Goal: Go to known website: Go to known website

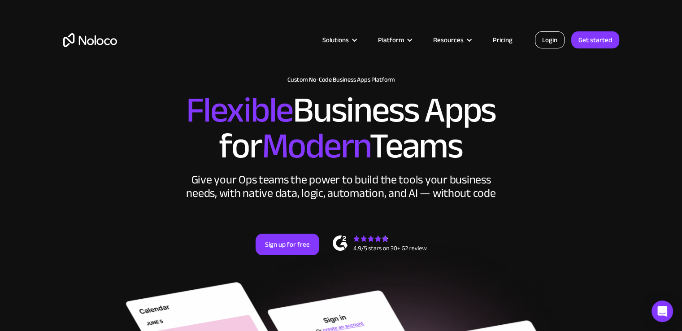
click at [549, 40] on link "Login" at bounding box center [550, 39] width 30 height 17
click at [544, 39] on link "Login" at bounding box center [550, 39] width 30 height 17
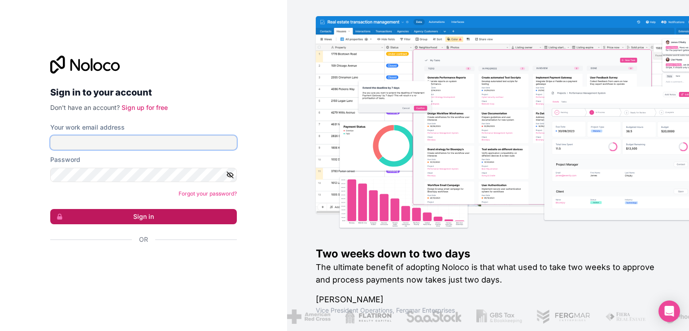
type input "[EMAIL_ADDRESS][DOMAIN_NAME]"
click at [110, 213] on button "Sign in" at bounding box center [143, 216] width 187 height 15
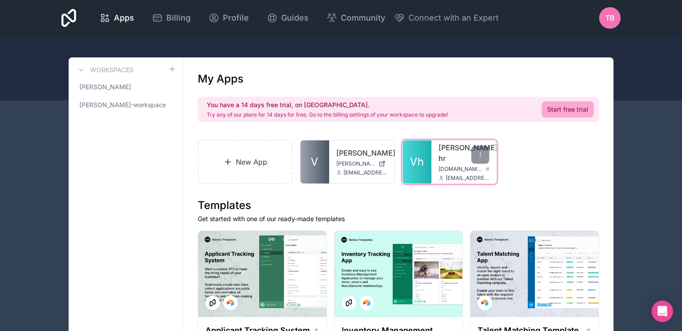
click at [439, 151] on link "[PERSON_NAME]-hr" at bounding box center [464, 153] width 51 height 22
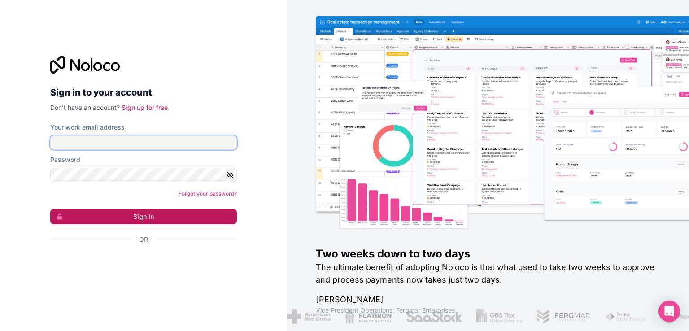
type input "[EMAIL_ADDRESS][DOMAIN_NAME]"
click at [142, 217] on button "Sign in" at bounding box center [143, 216] width 187 height 15
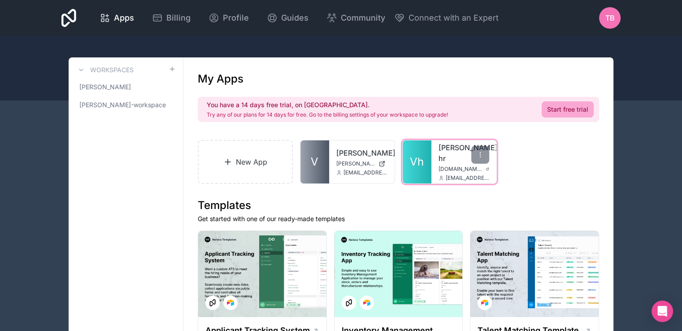
click at [433, 164] on div "[PERSON_NAME]-hr [DOMAIN_NAME][PERSON_NAME] [EMAIL_ADDRESS][PERSON_NAME][DOMAIN…" at bounding box center [463, 161] width 65 height 43
click at [449, 165] on span "[DOMAIN_NAME][PERSON_NAME]" at bounding box center [461, 168] width 44 height 7
